Goal: Information Seeking & Learning: Learn about a topic

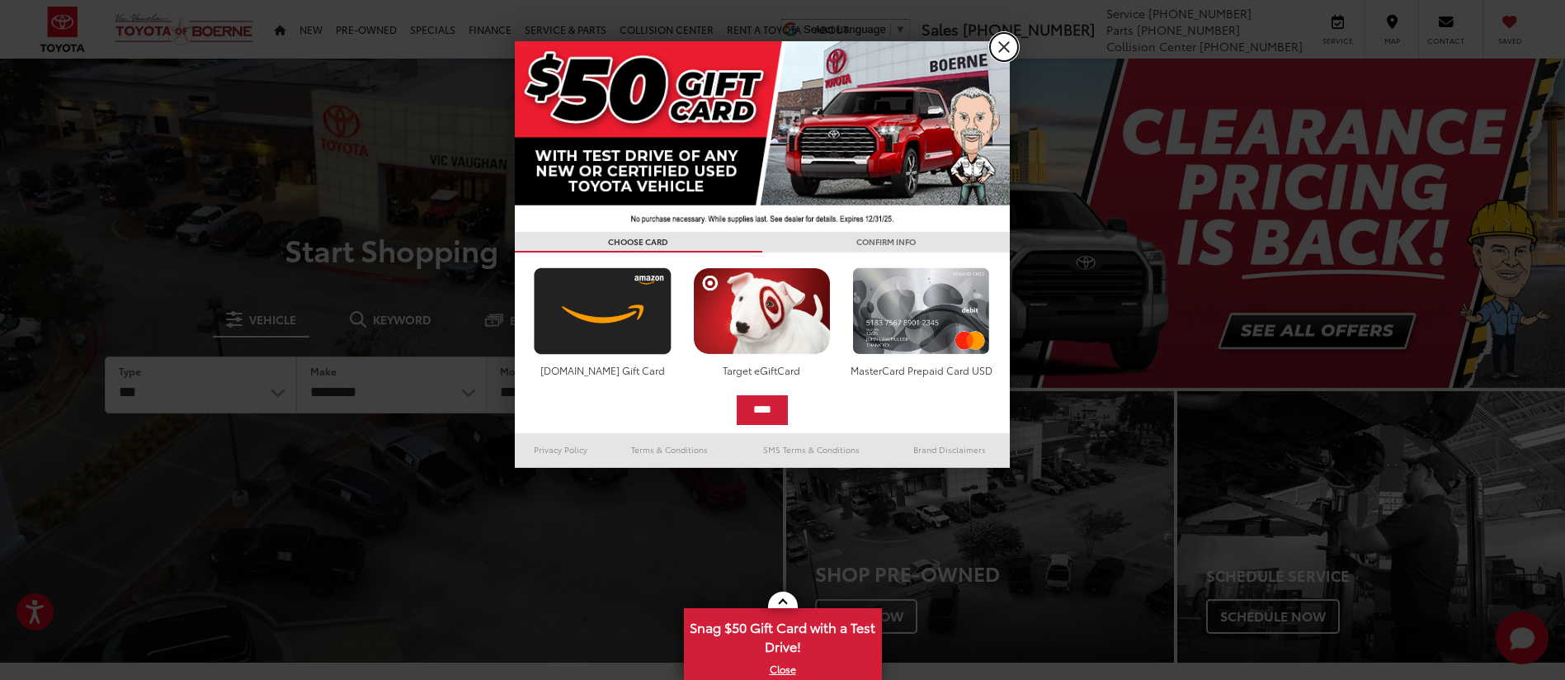
click at [1001, 53] on link "X" at bounding box center [1004, 47] width 28 height 28
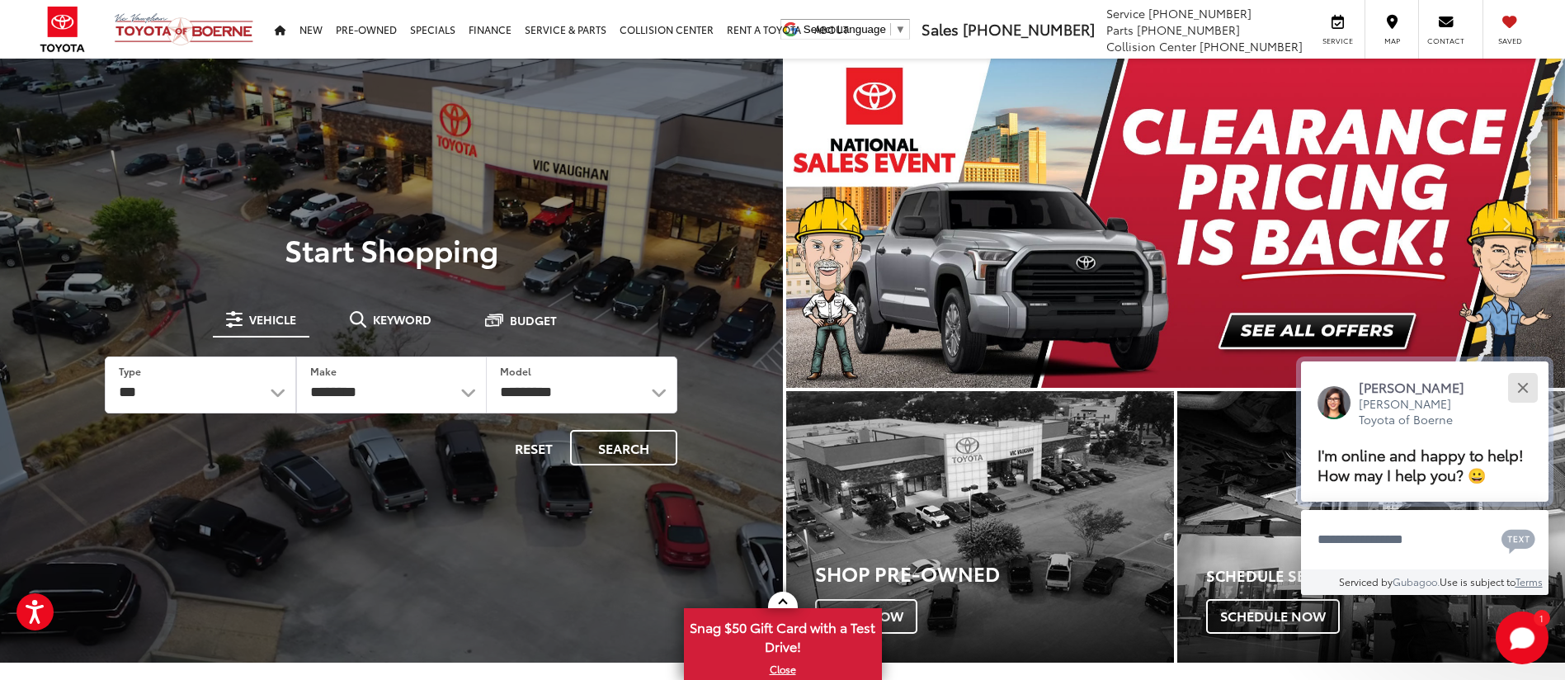
click at [1525, 388] on div "Close" at bounding box center [1523, 387] width 11 height 11
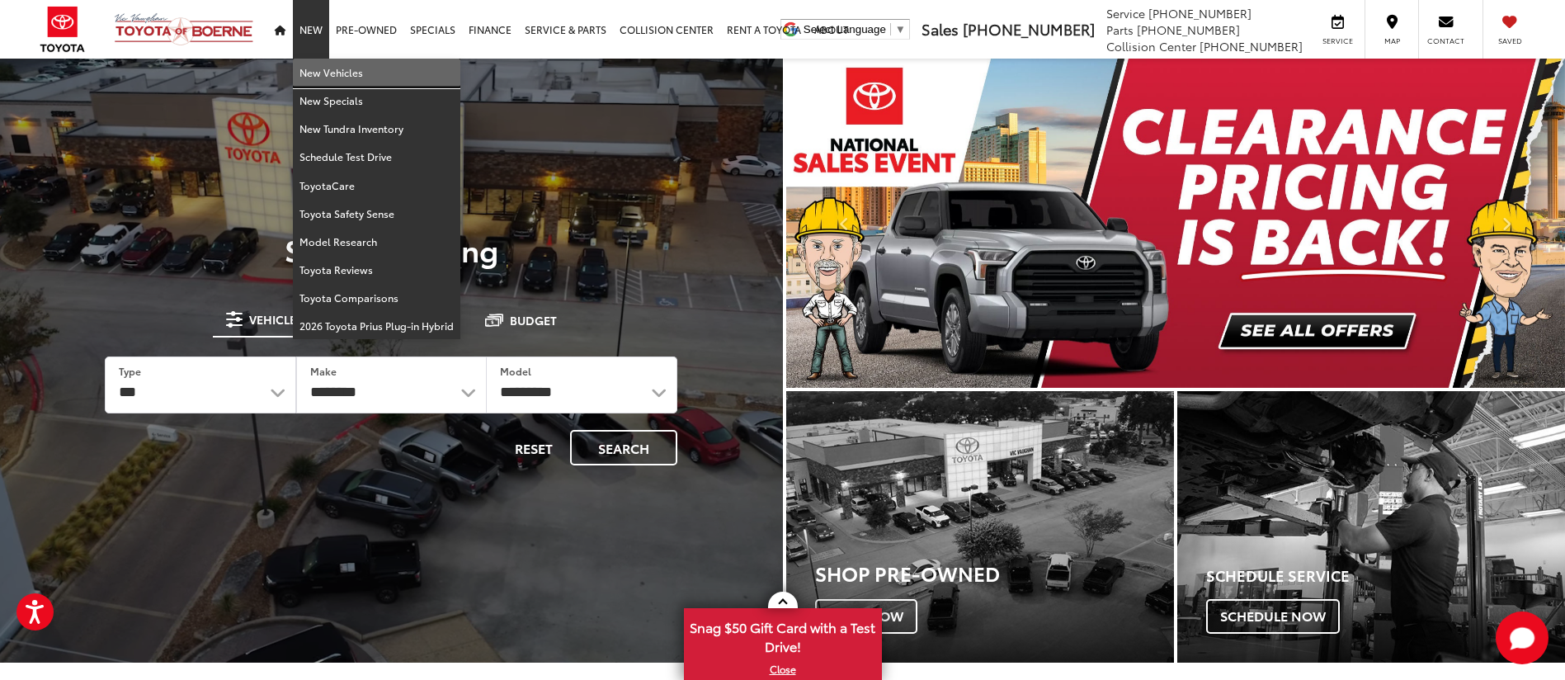
click at [333, 73] on link "New Vehicles" at bounding box center [377, 73] width 168 height 28
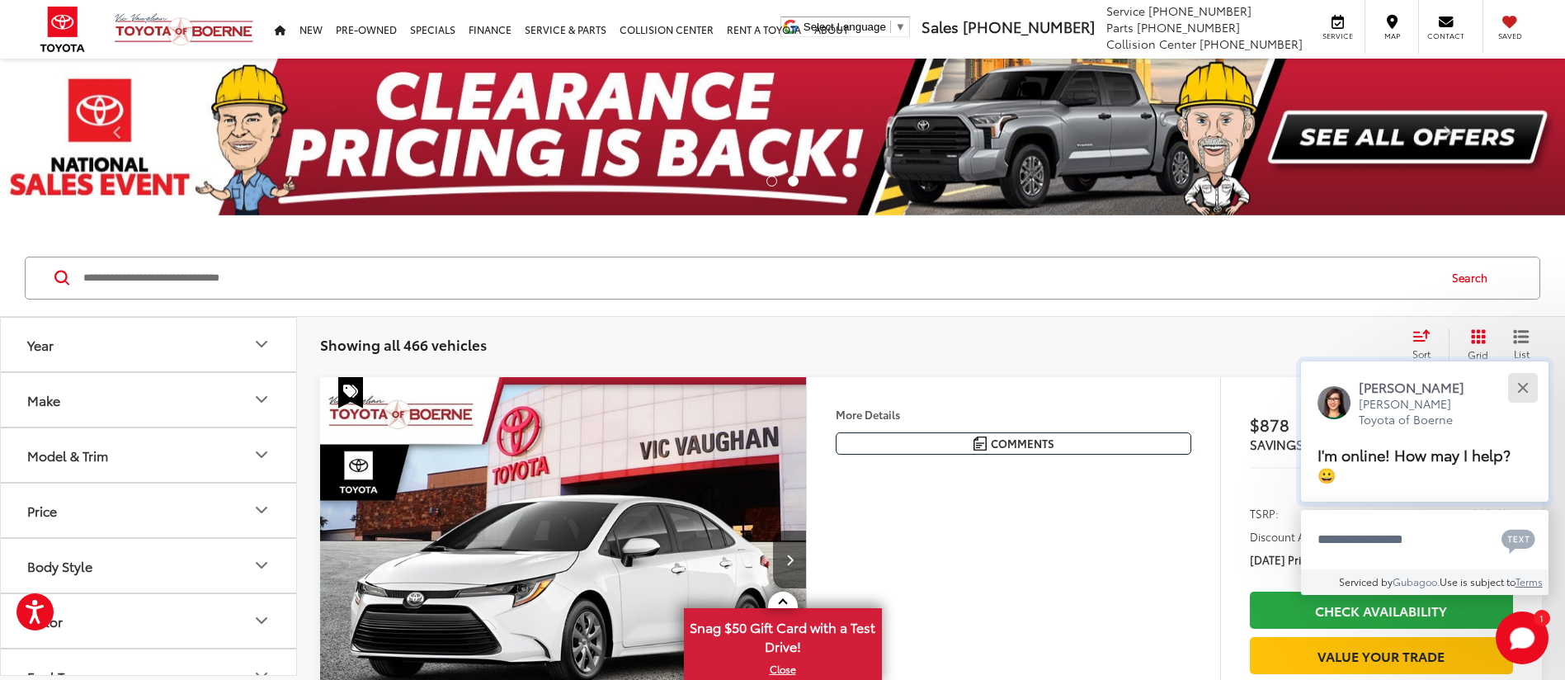
click at [1528, 391] on div "Close" at bounding box center [1523, 387] width 11 height 11
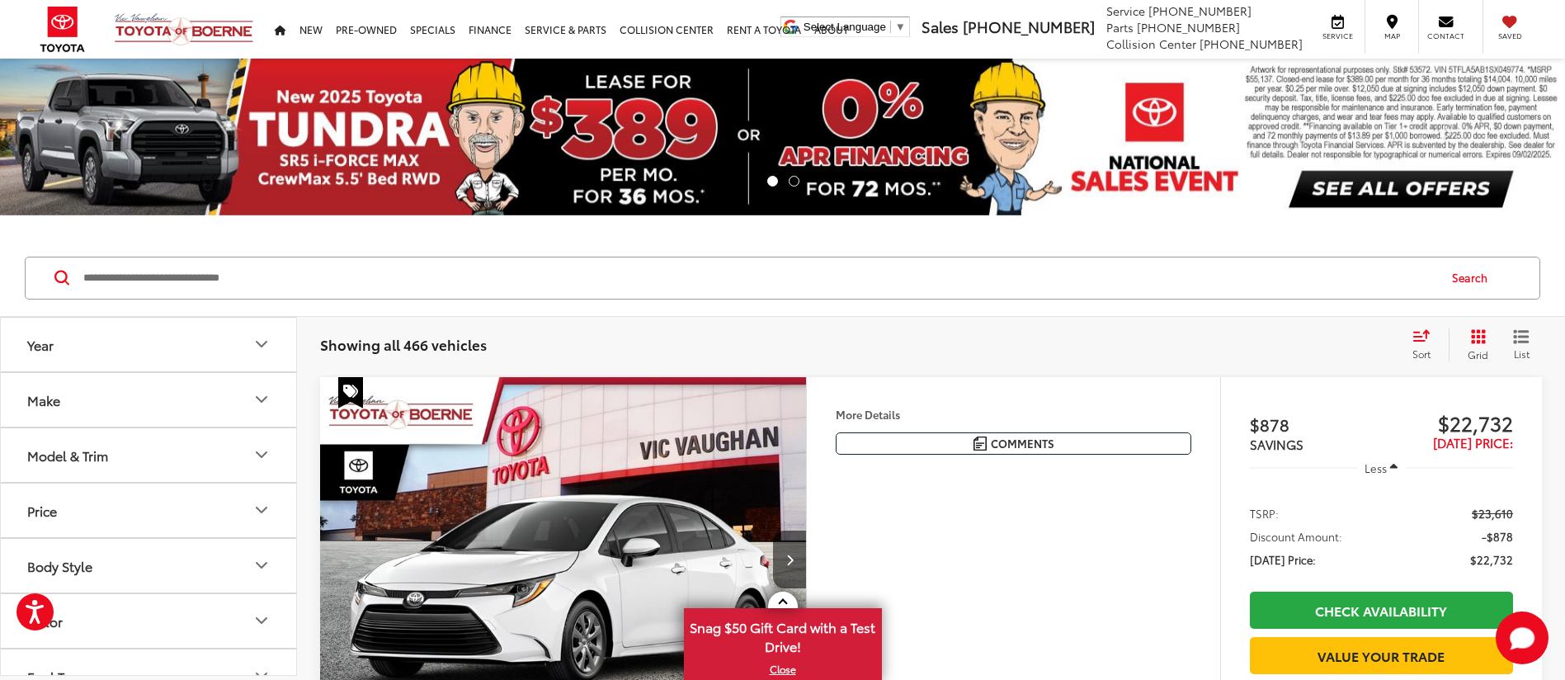
click at [264, 340] on icon "Year" at bounding box center [262, 344] width 20 height 20
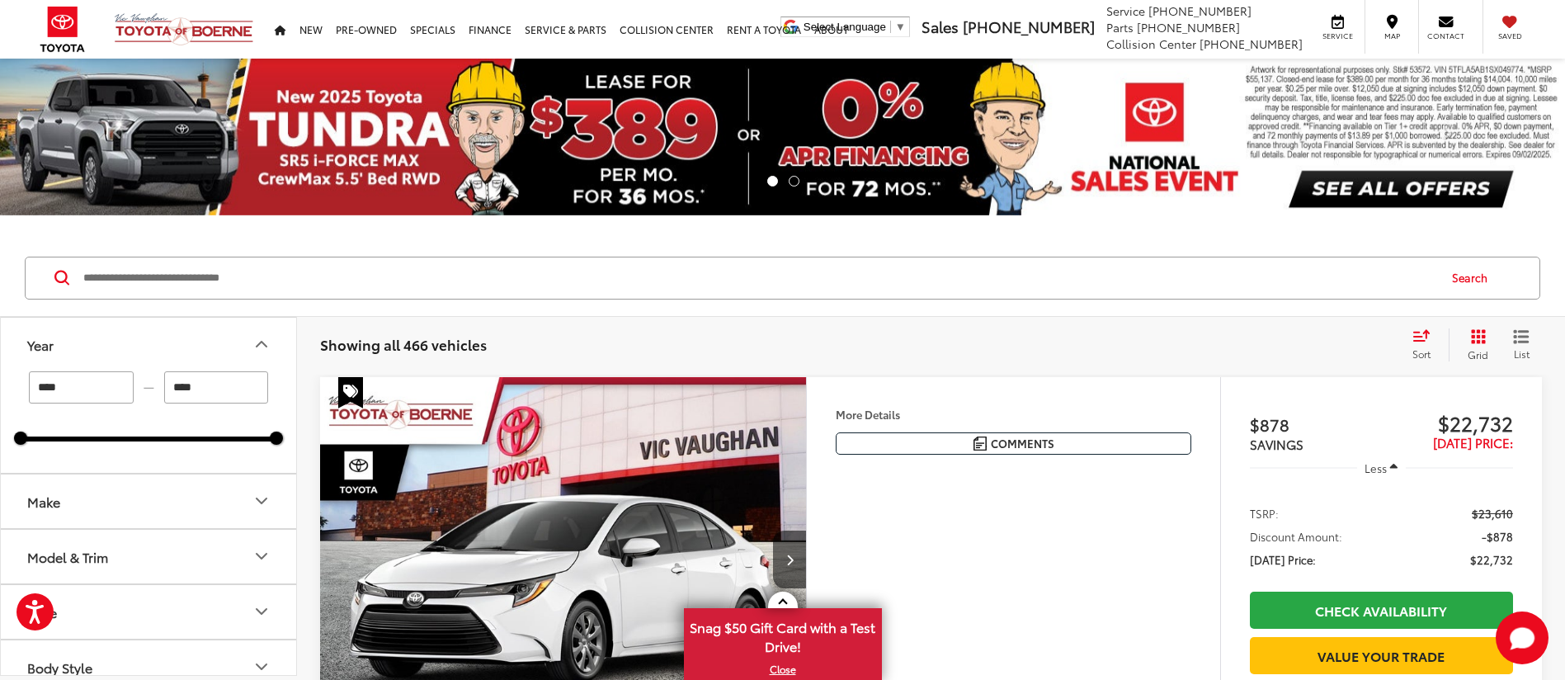
click at [262, 500] on icon "Make" at bounding box center [262, 501] width 20 height 20
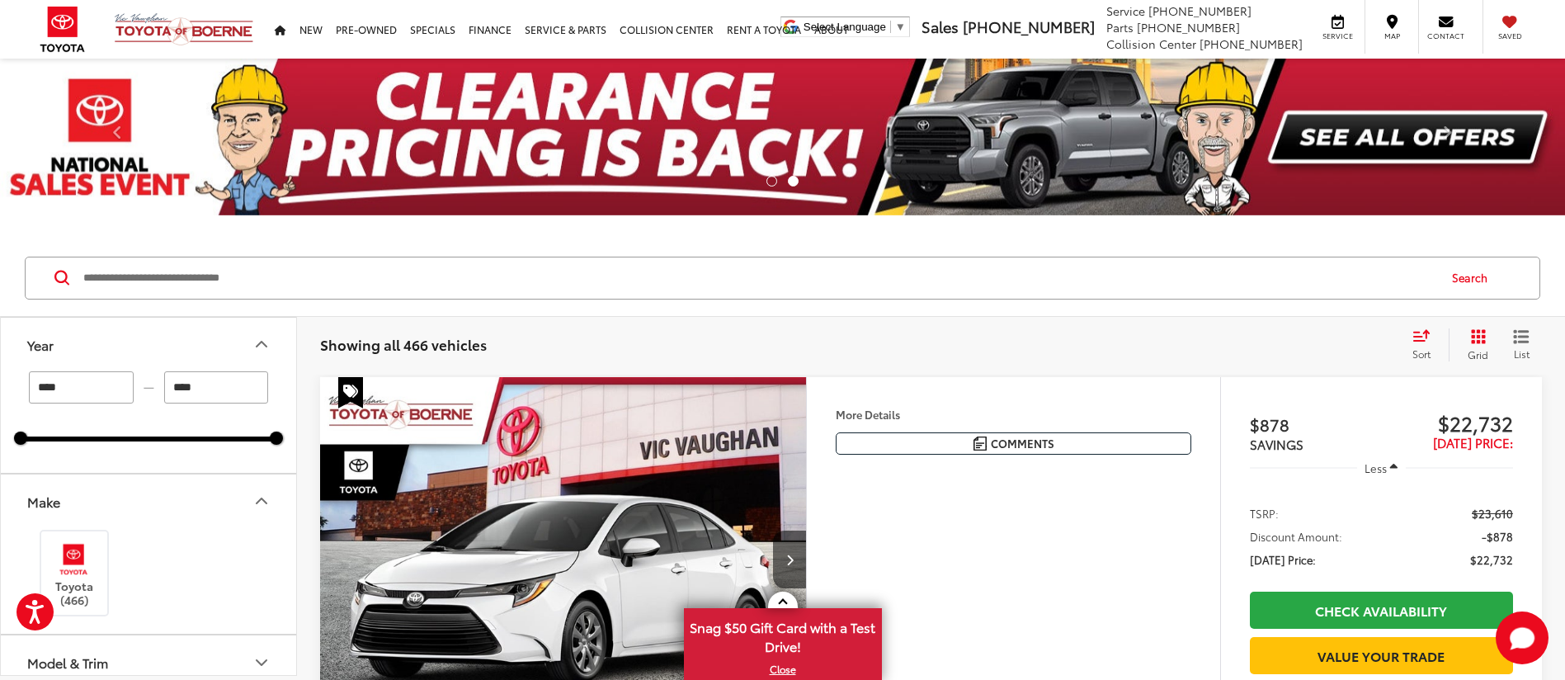
scroll to position [248, 0]
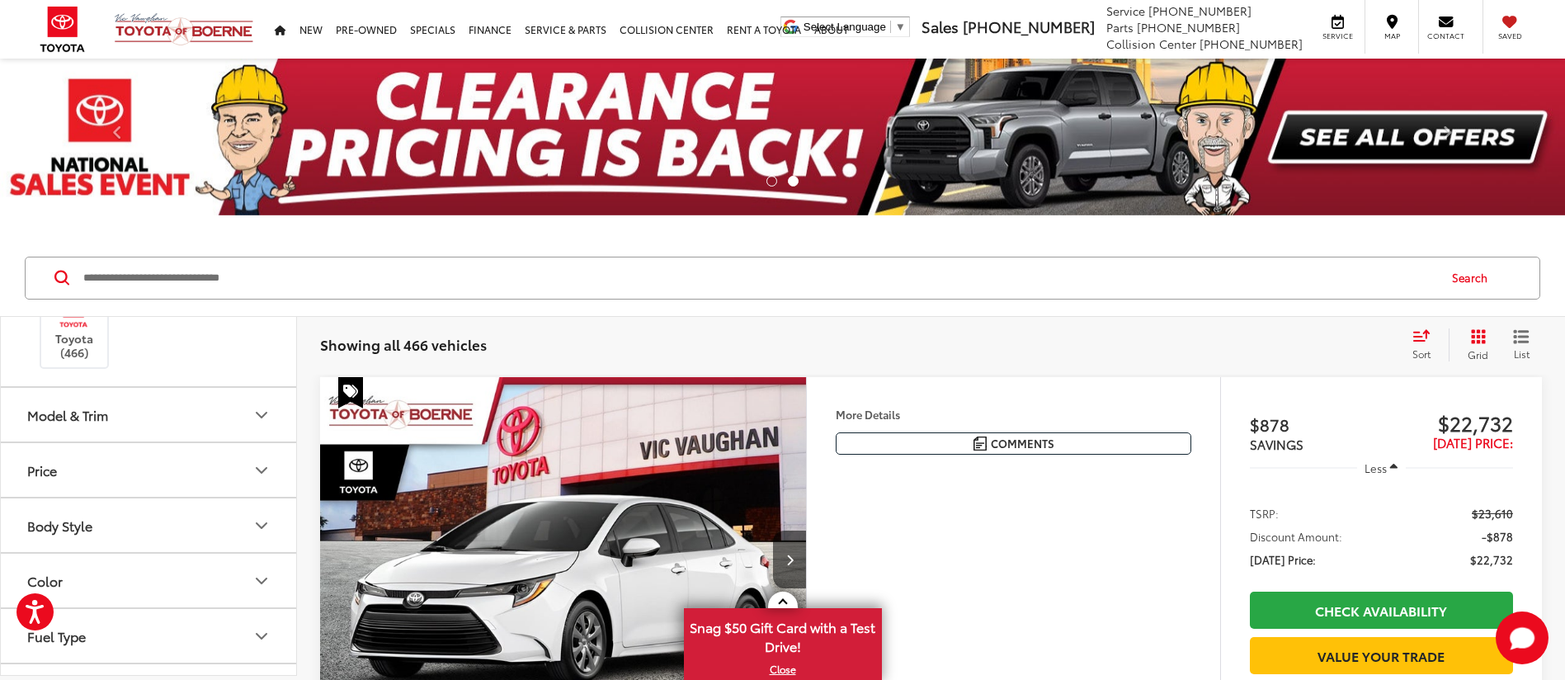
click at [264, 417] on icon "Model & Trim" at bounding box center [262, 415] width 20 height 20
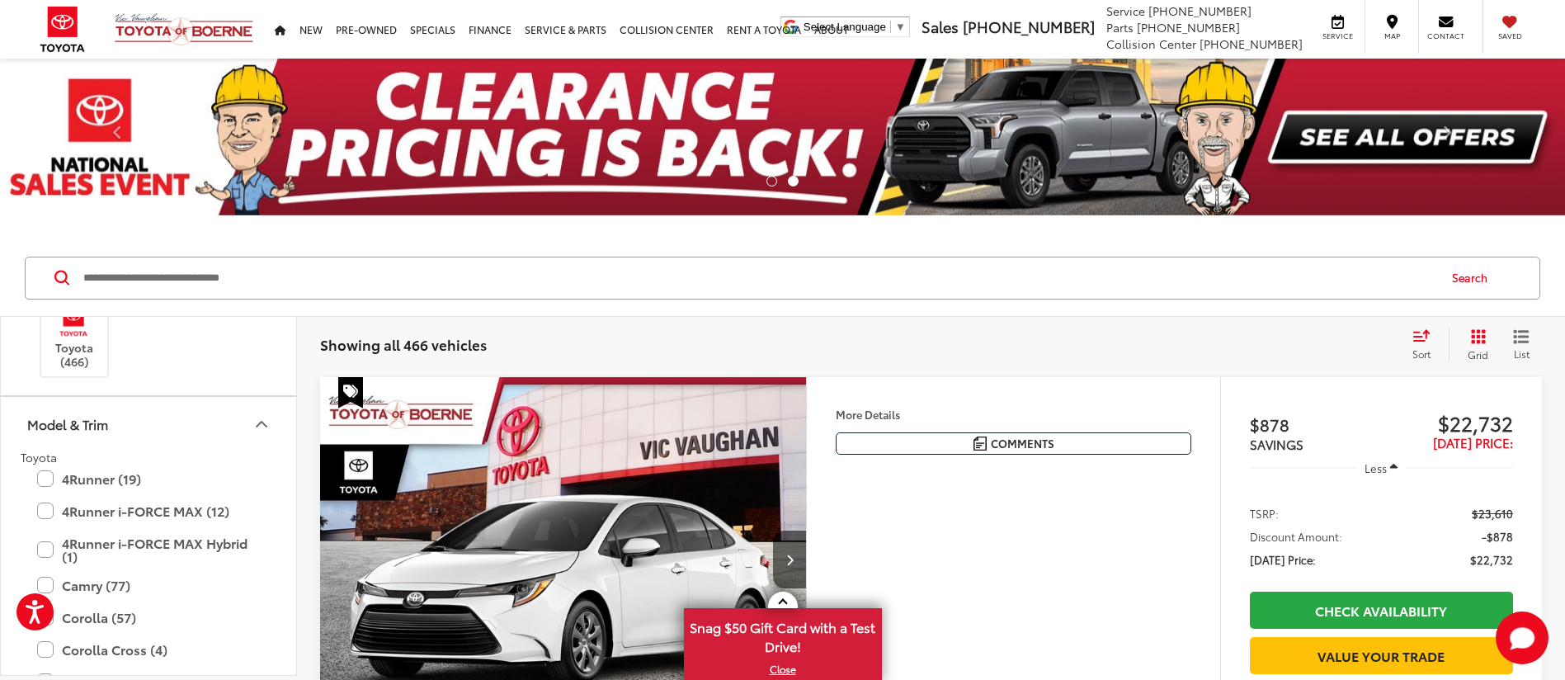
scroll to position [238, 0]
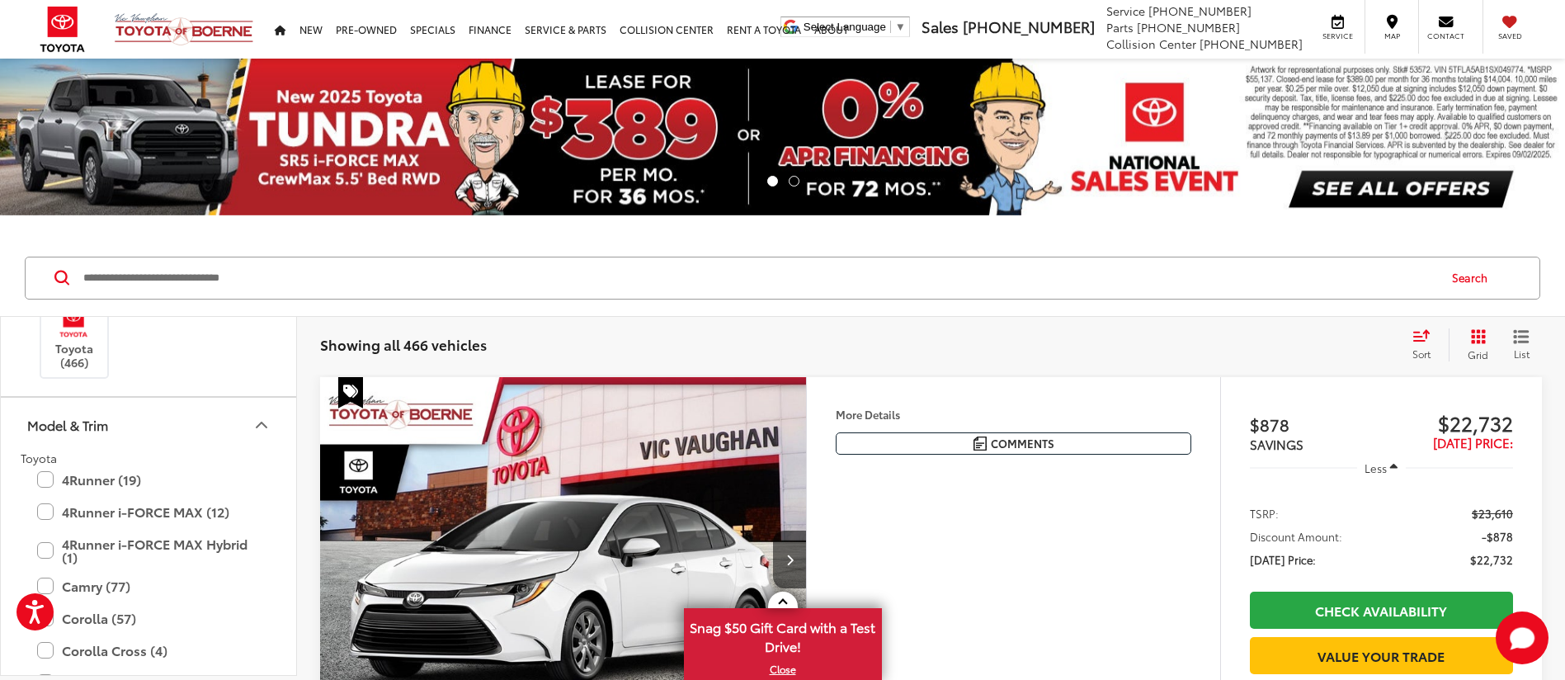
click at [272, 425] on button "Model & Trim" at bounding box center [149, 425] width 297 height 54
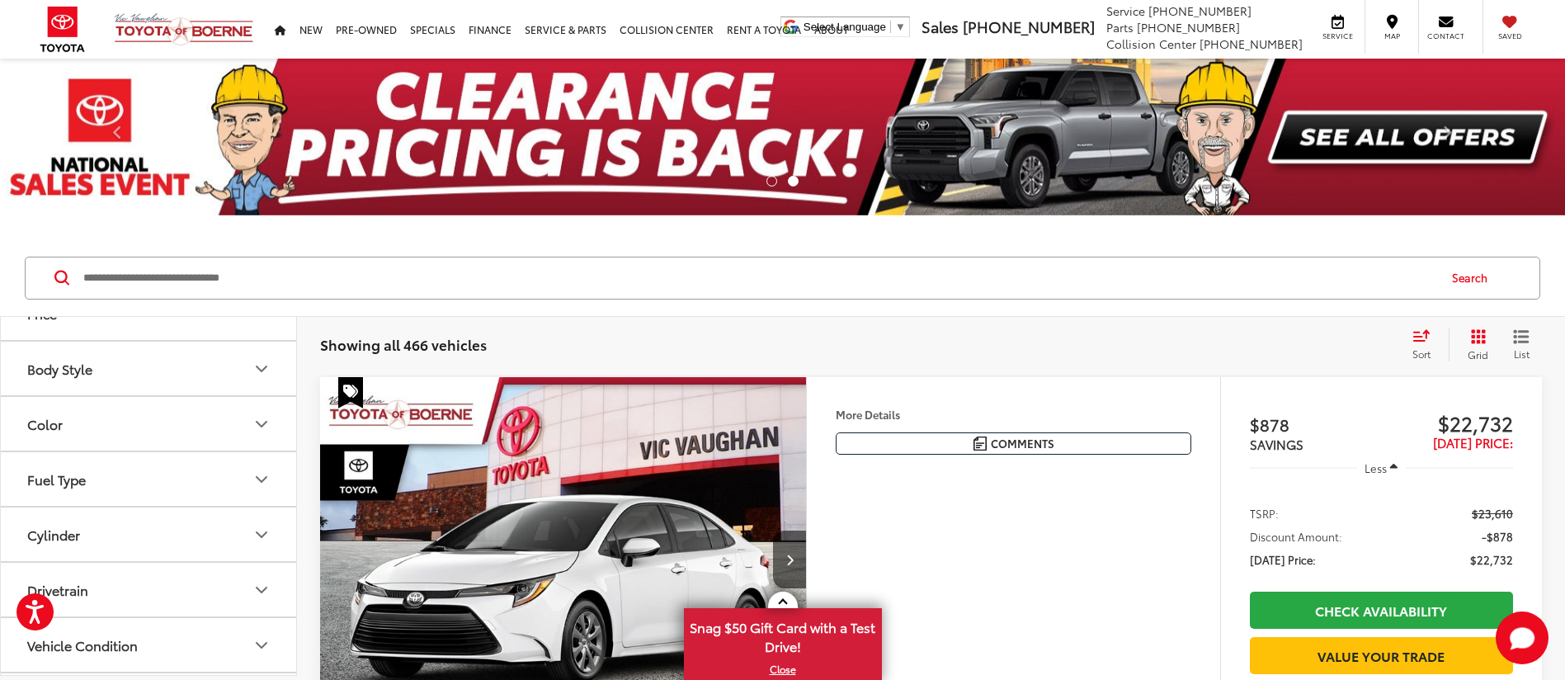
scroll to position [403, 0]
click at [264, 476] on icon "Fuel Type" at bounding box center [262, 481] width 20 height 20
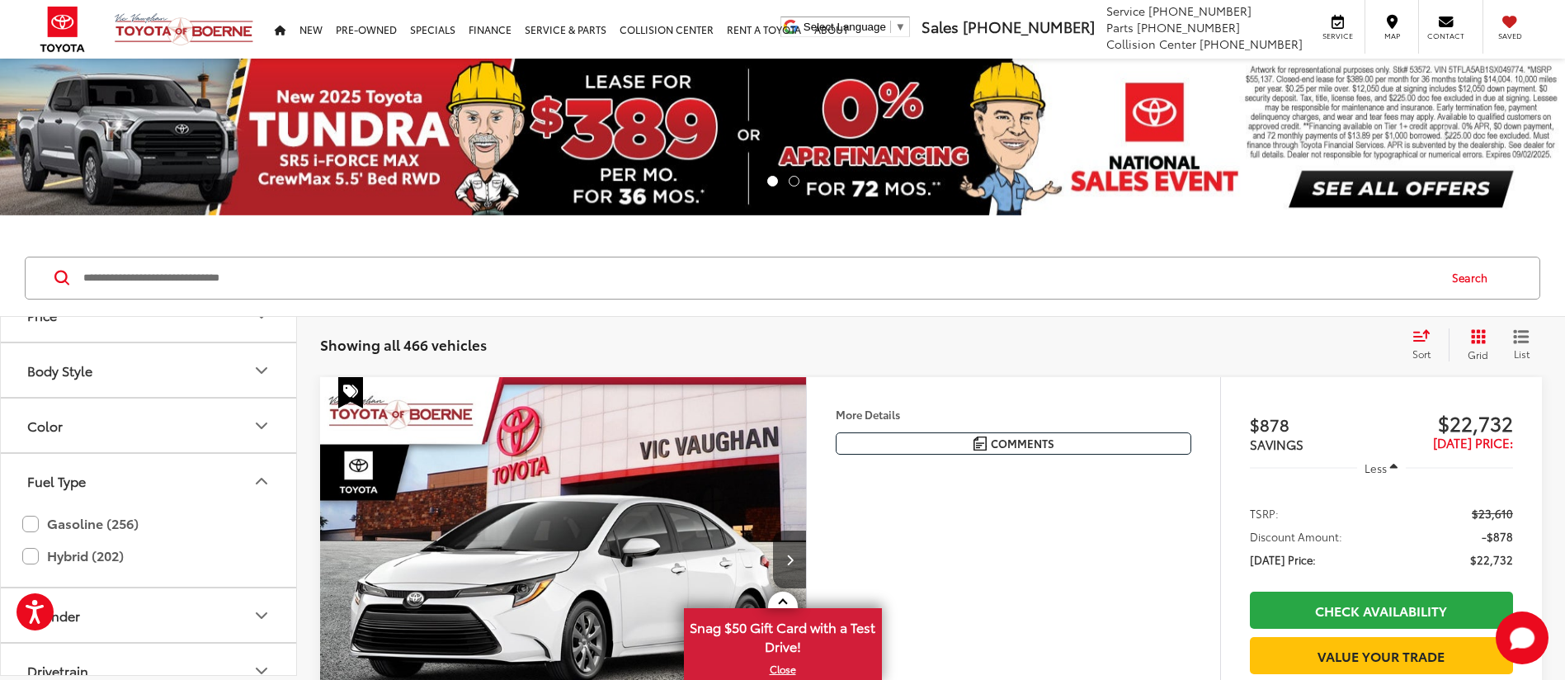
click at [260, 476] on icon "Fuel Type" at bounding box center [262, 481] width 20 height 20
